Goal: Transaction & Acquisition: Purchase product/service

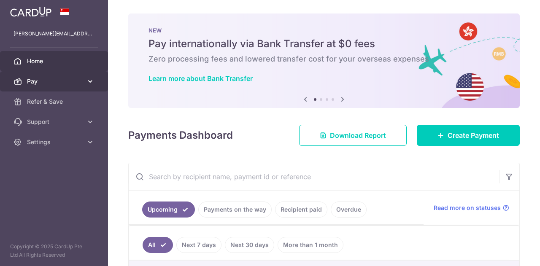
click at [64, 72] on link "Pay" at bounding box center [54, 81] width 108 height 20
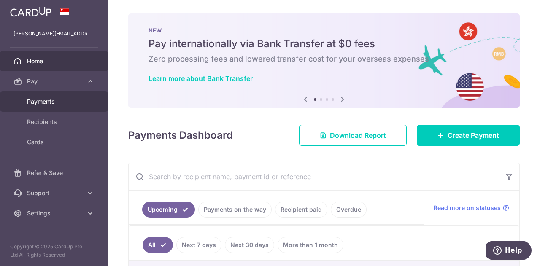
click at [67, 98] on span "Payments" at bounding box center [55, 101] width 56 height 8
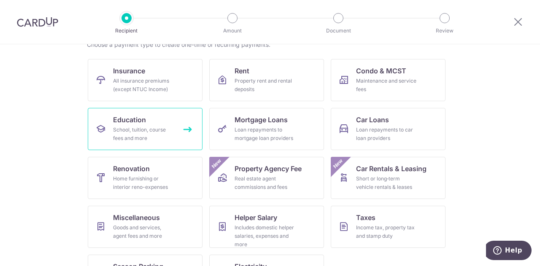
scroll to position [27, 0]
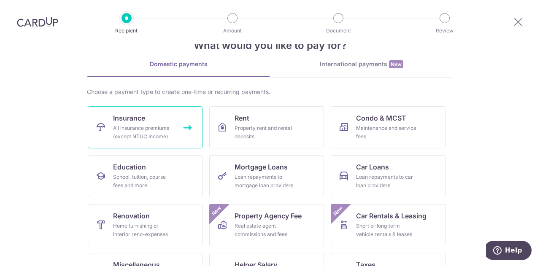
click at [134, 134] on div "All insurance premiums (except NTUC Income)" at bounding box center [143, 132] width 61 height 17
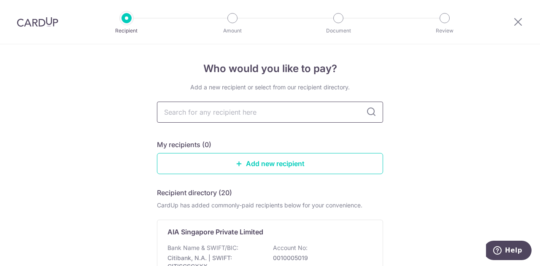
click at [212, 112] on input "text" at bounding box center [270, 112] width 226 height 21
type input "pru"
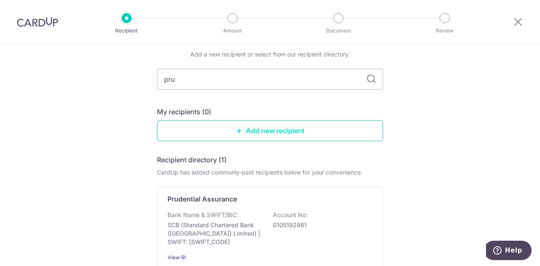
scroll to position [84, 0]
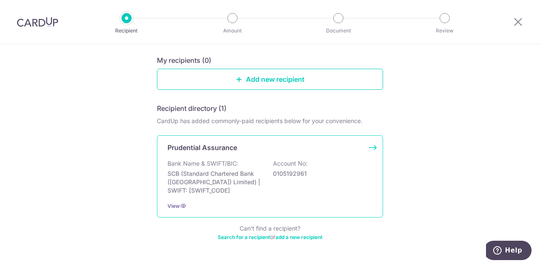
click at [229, 156] on div "Prudential Assurance Bank Name & SWIFT/BIC: SCB (Standard Chartered Bank (Singa…" at bounding box center [270, 176] width 226 height 82
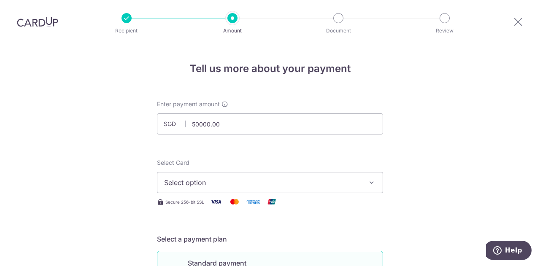
type input "50,000.00"
click at [221, 173] on button "Select option" at bounding box center [270, 182] width 226 height 21
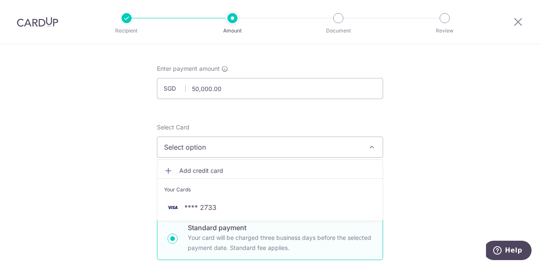
scroll to position [84, 0]
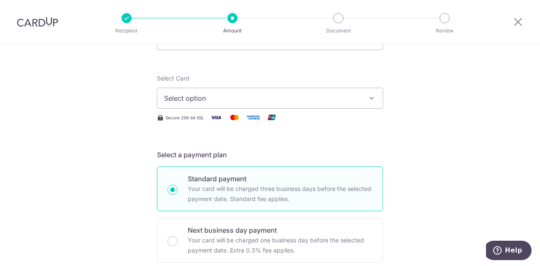
scroll to position [0, 0]
